Goal: Task Accomplishment & Management: Use online tool/utility

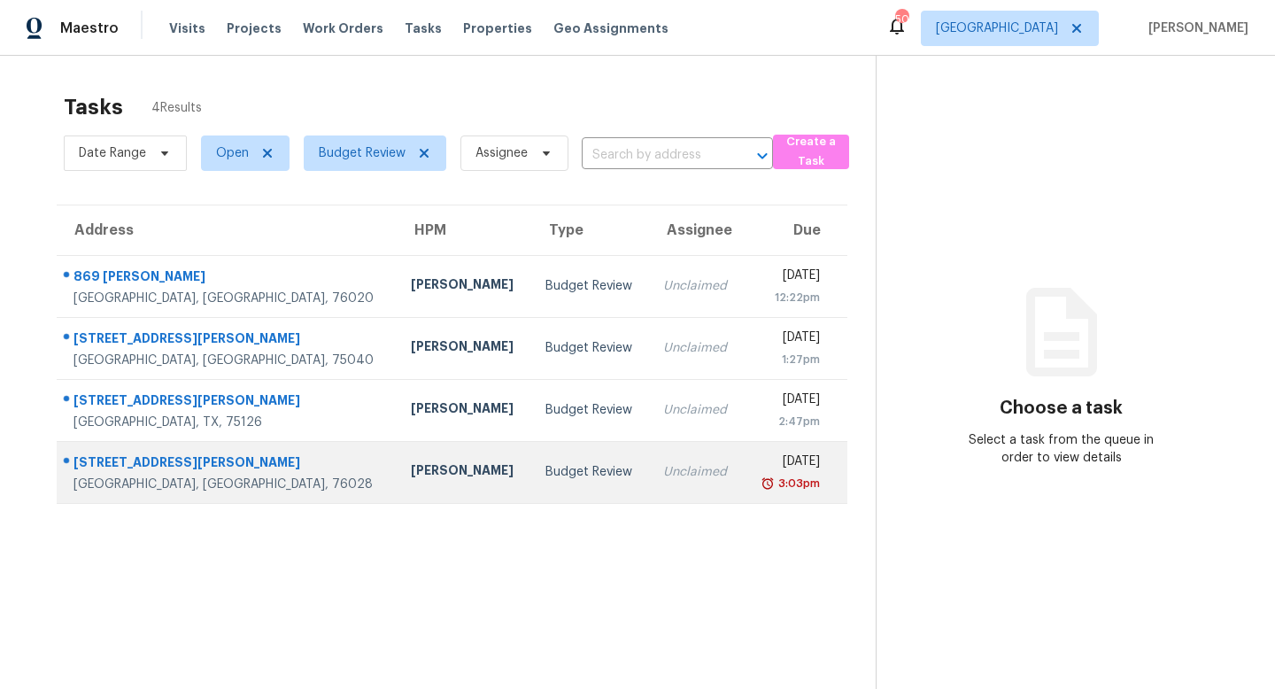
click at [411, 469] on div "[PERSON_NAME]" at bounding box center [464, 472] width 106 height 22
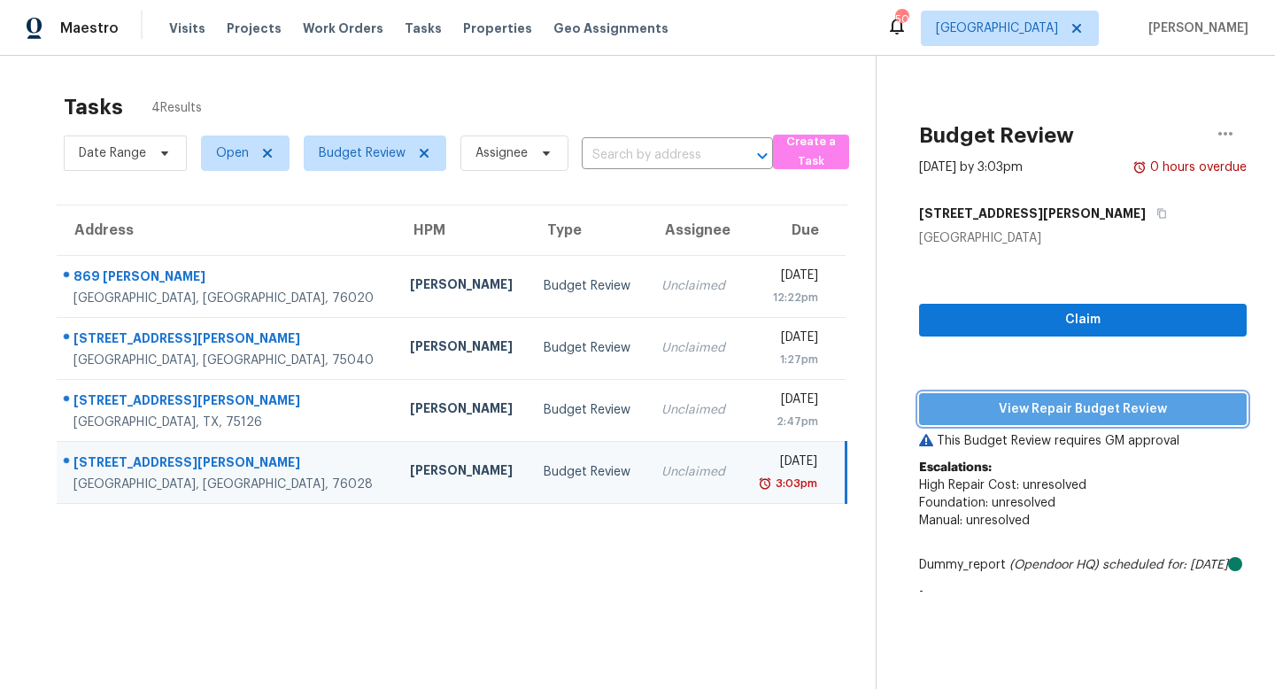
click at [1009, 410] on span "View Repair Budget Review" at bounding box center [1082, 409] width 299 height 22
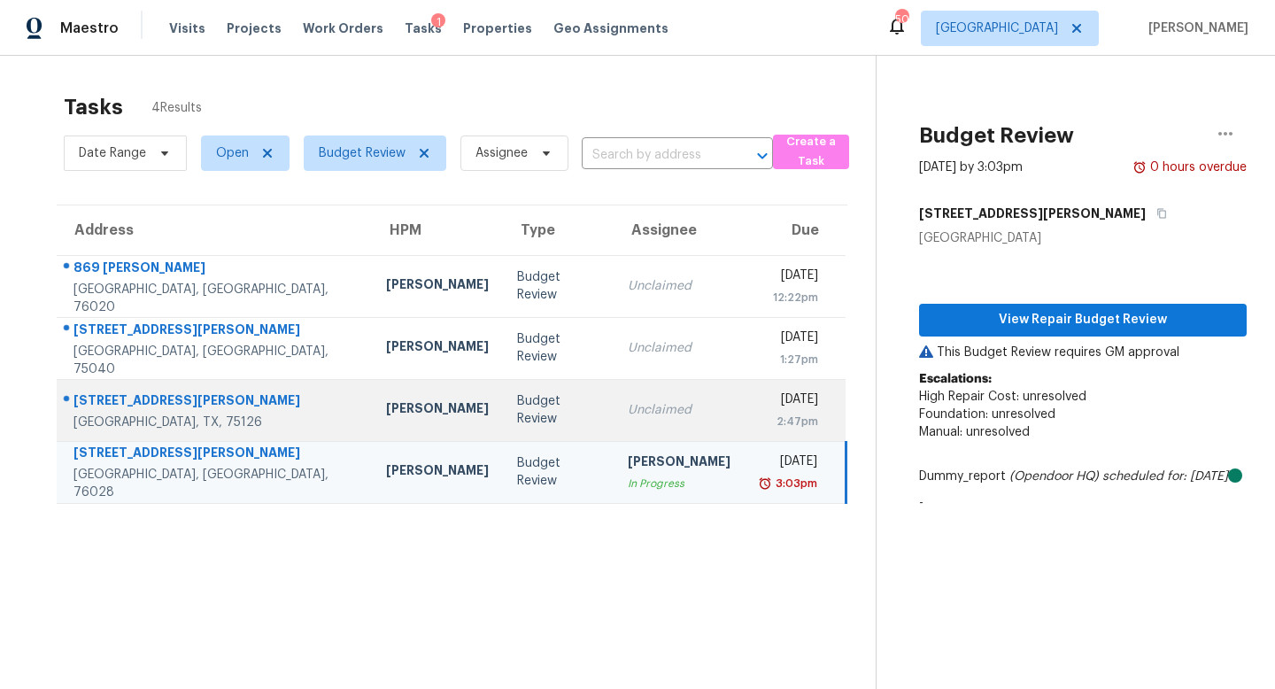
click at [628, 409] on div "Unclaimed" at bounding box center [679, 410] width 103 height 18
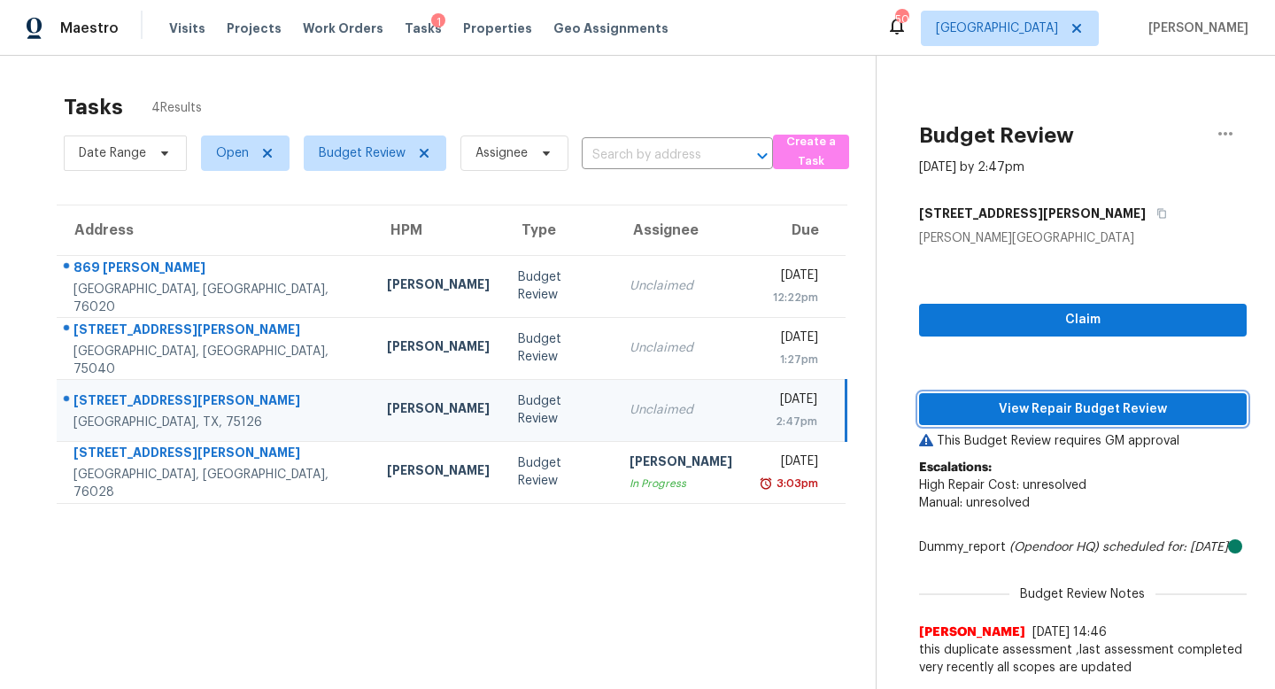
click at [1031, 410] on span "View Repair Budget Review" at bounding box center [1082, 409] width 299 height 22
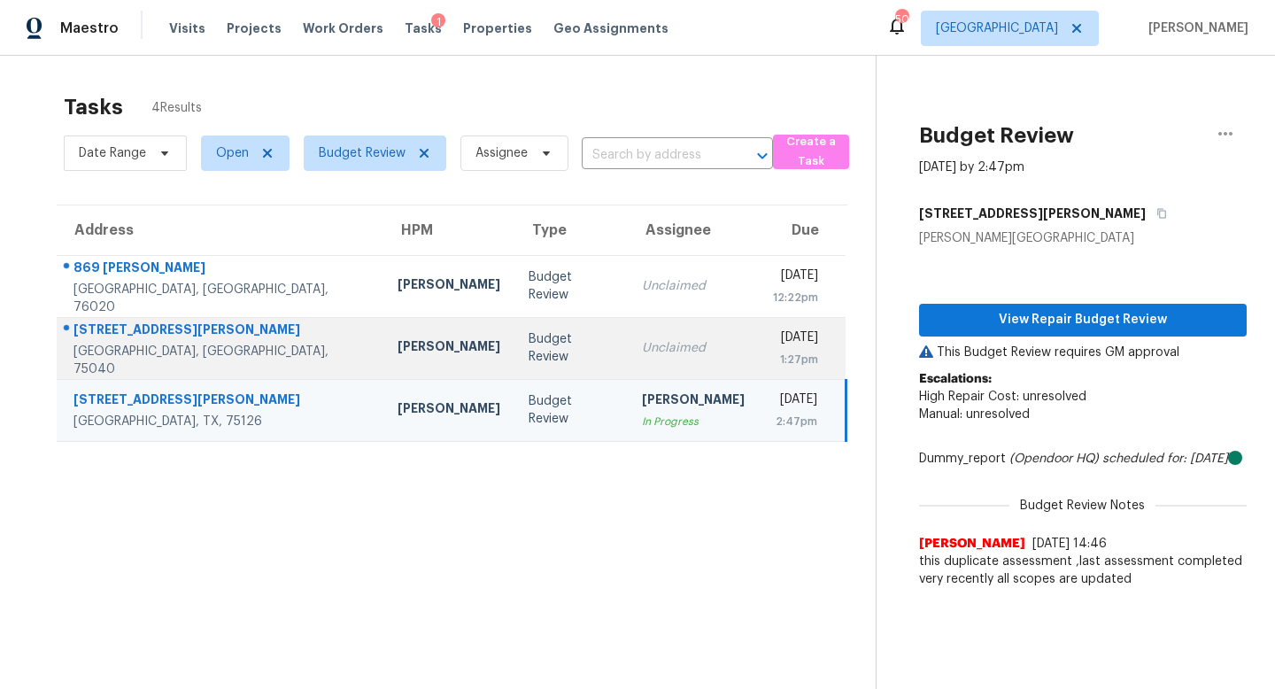
click at [642, 340] on div "Unclaimed" at bounding box center [693, 348] width 103 height 18
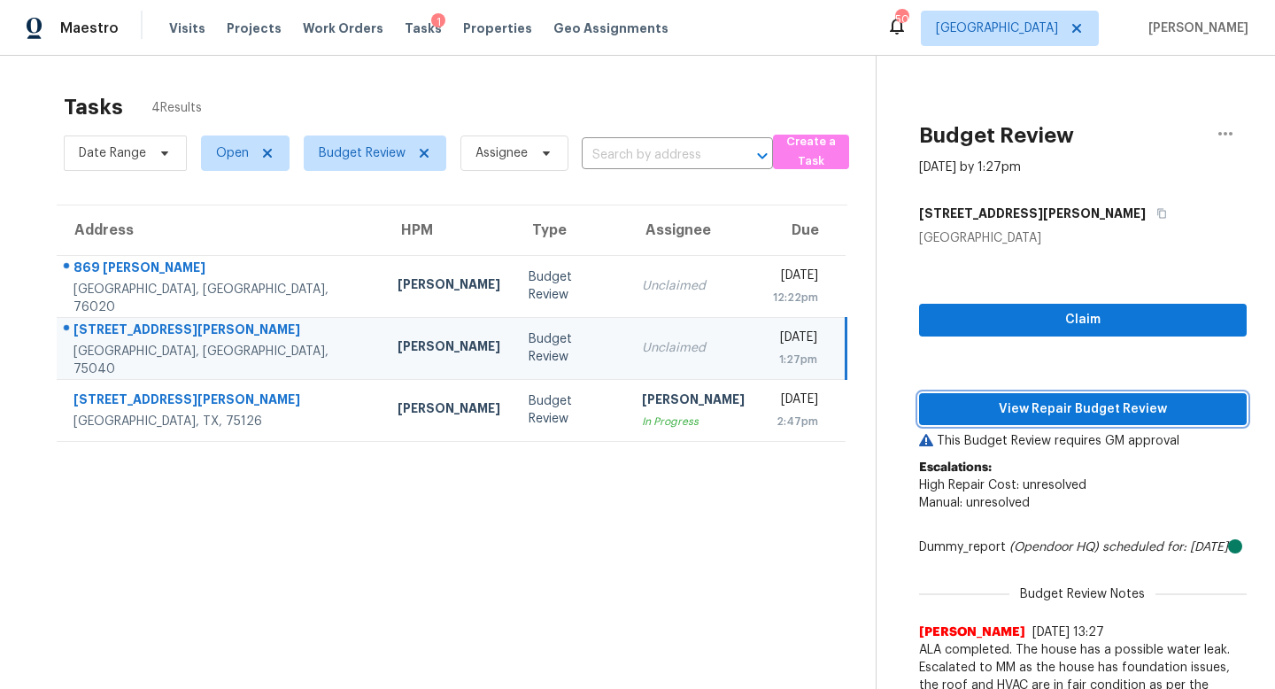
click at [1007, 415] on span "View Repair Budget Review" at bounding box center [1082, 409] width 299 height 22
